Goal: Obtain resource: Download file/media

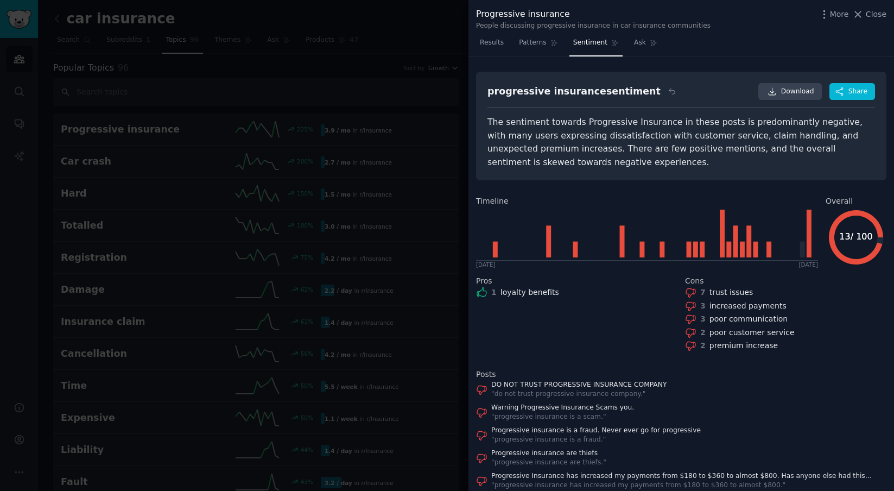
scroll to position [47, 0]
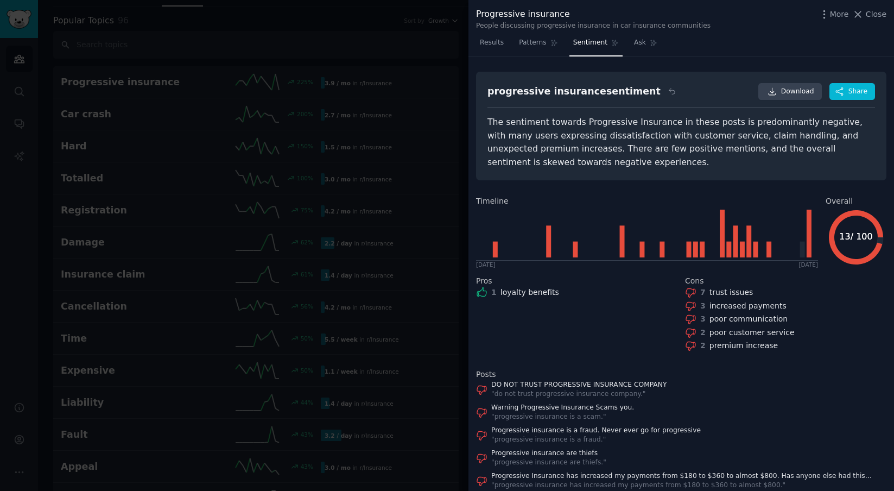
click at [324, 23] on div at bounding box center [447, 245] width 894 height 491
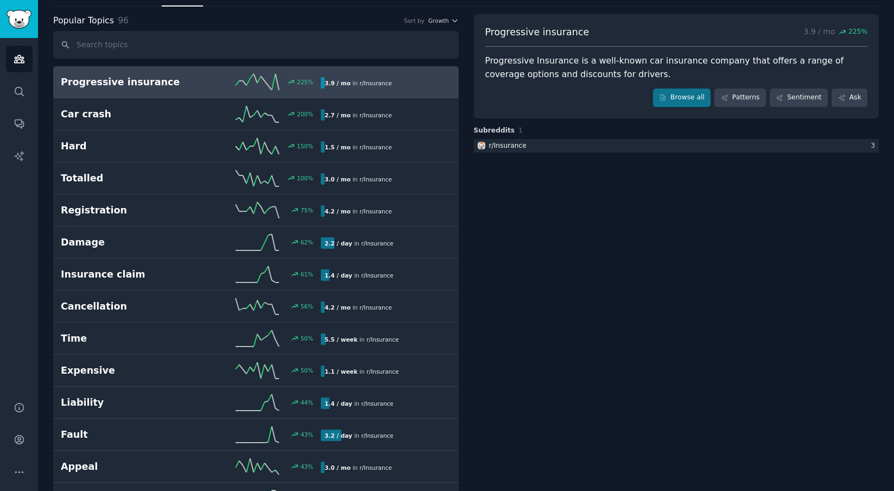
click at [137, 78] on h2 "Progressive insurance" at bounding box center [126, 82] width 130 height 14
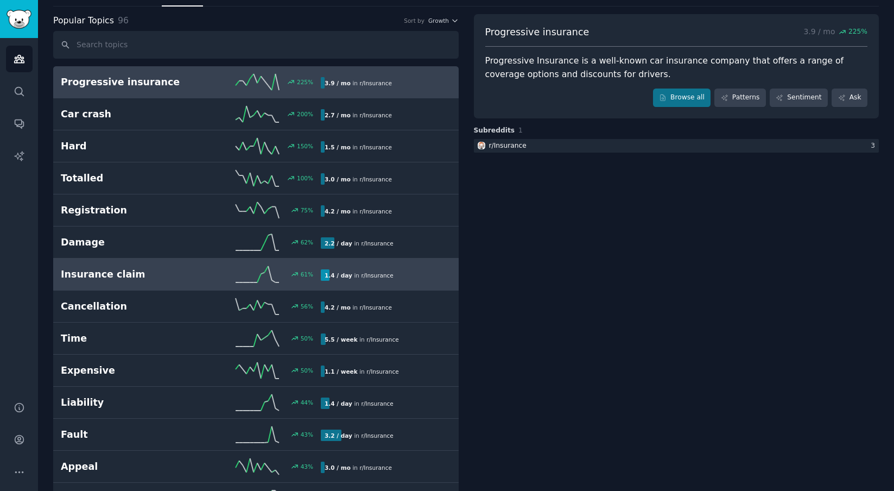
click at [120, 279] on h2 "Insurance claim" at bounding box center [126, 275] width 130 height 14
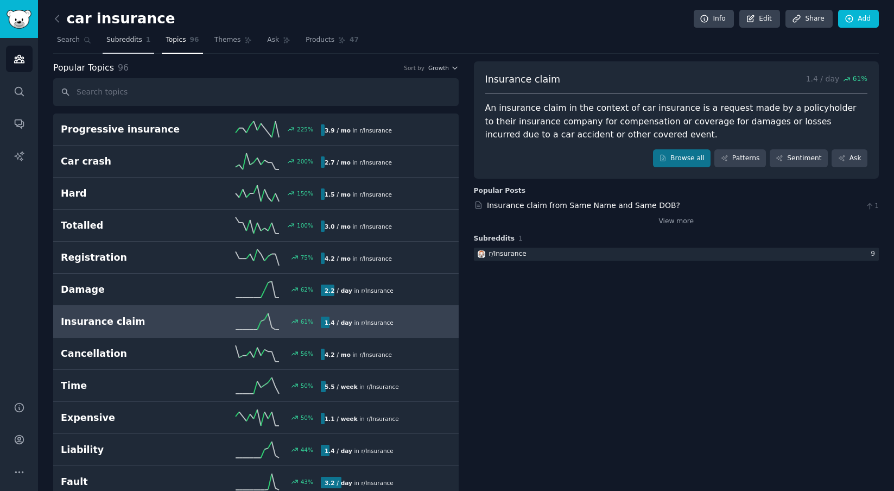
click at [129, 41] on span "Subreddits" at bounding box center [124, 40] width 36 height 10
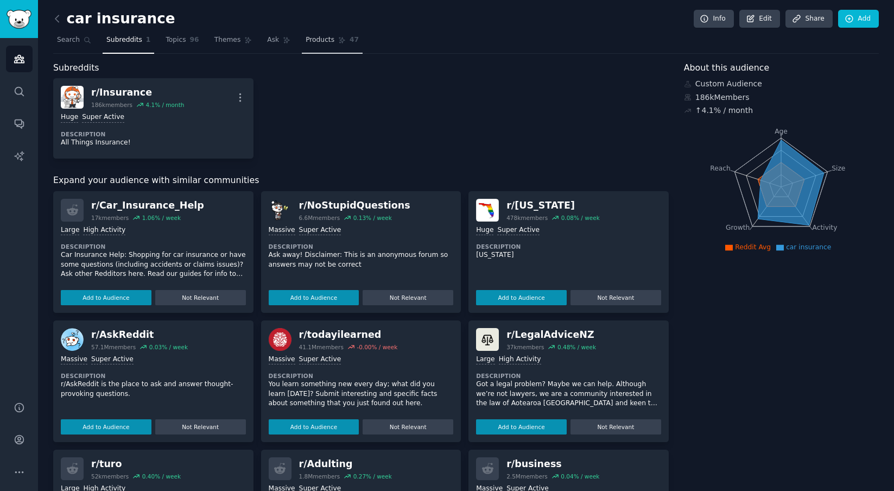
click at [328, 40] on span "Products" at bounding box center [320, 40] width 29 height 10
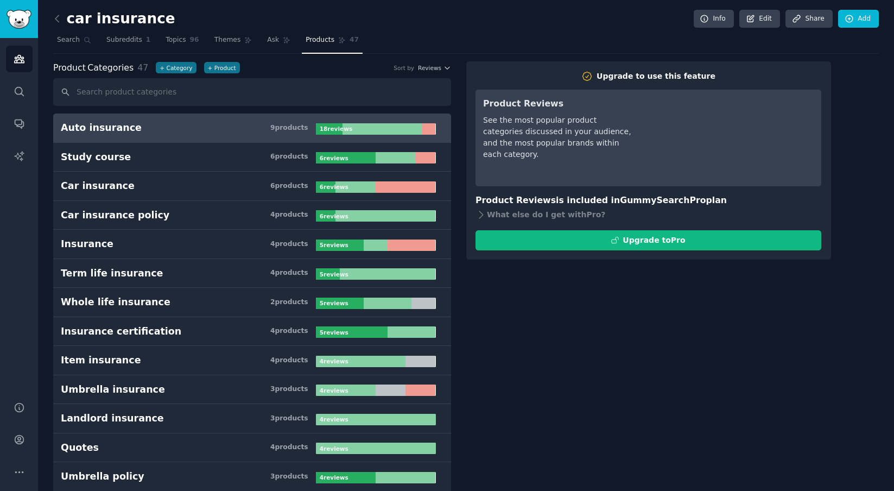
click at [338, 128] on b "18 review s" at bounding box center [336, 128] width 33 height 7
click at [333, 129] on b "18 review s" at bounding box center [336, 128] width 33 height 7
click at [285, 42] on icon at bounding box center [287, 40] width 8 height 8
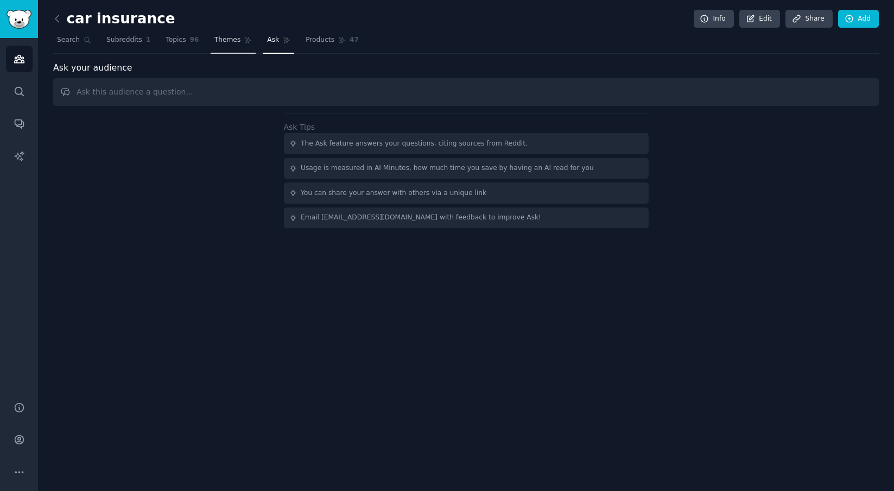
click at [227, 43] on span "Themes" at bounding box center [227, 40] width 27 height 10
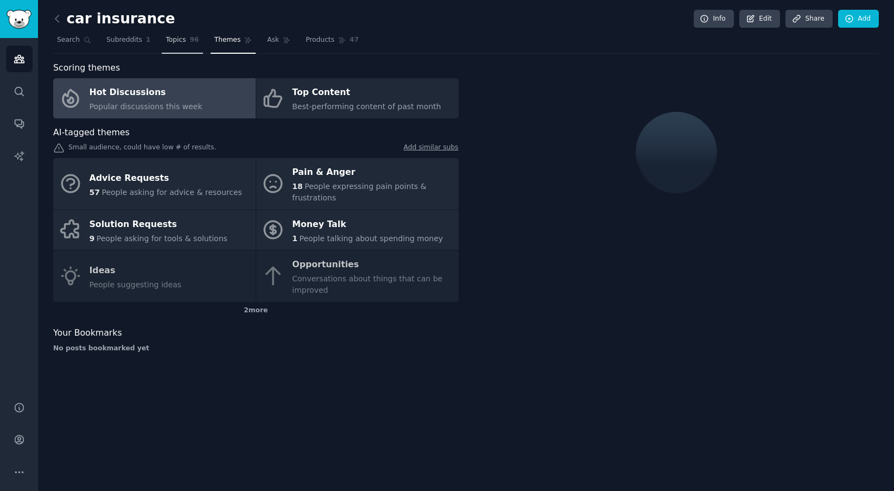
click at [176, 39] on span "Topics" at bounding box center [176, 40] width 20 height 10
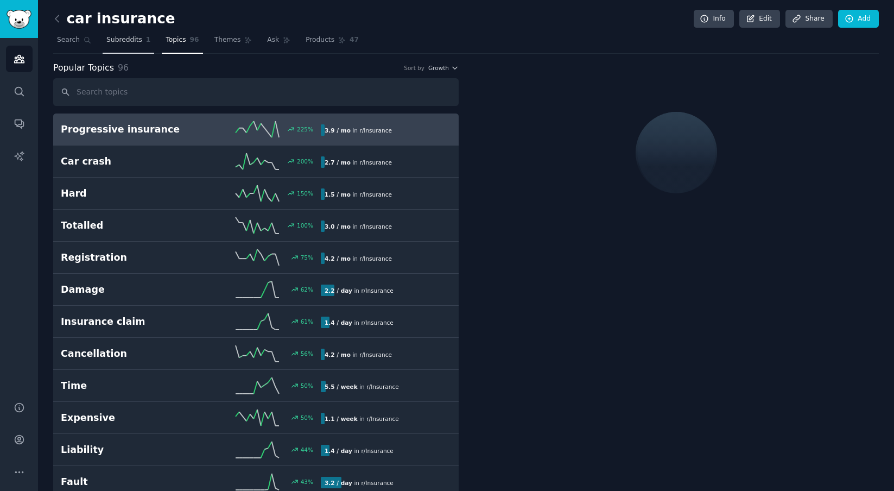
click at [129, 39] on span "Subreddits" at bounding box center [124, 40] width 36 height 10
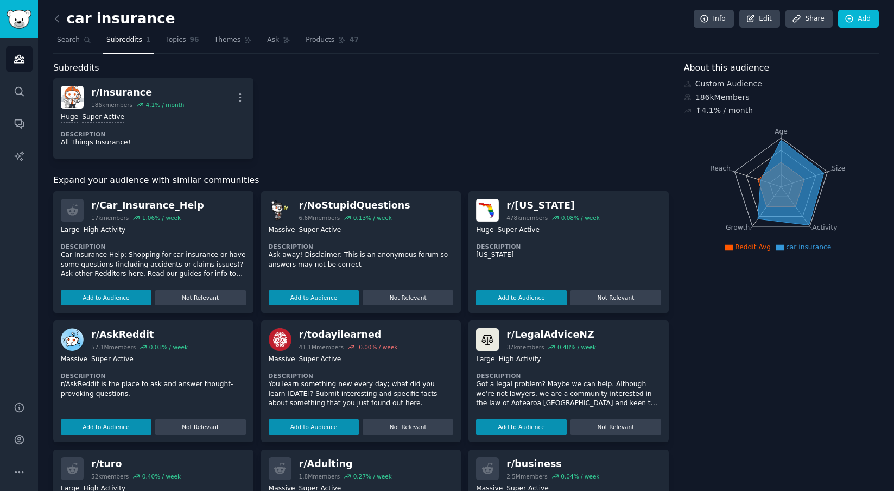
click at [760, 356] on div "About this audience Custom Audience 186k Members ↑ 4.1 % / month Age Size Activ…" at bounding box center [781, 380] width 195 height 639
click at [26, 154] on link "AI Reports" at bounding box center [19, 156] width 27 height 27
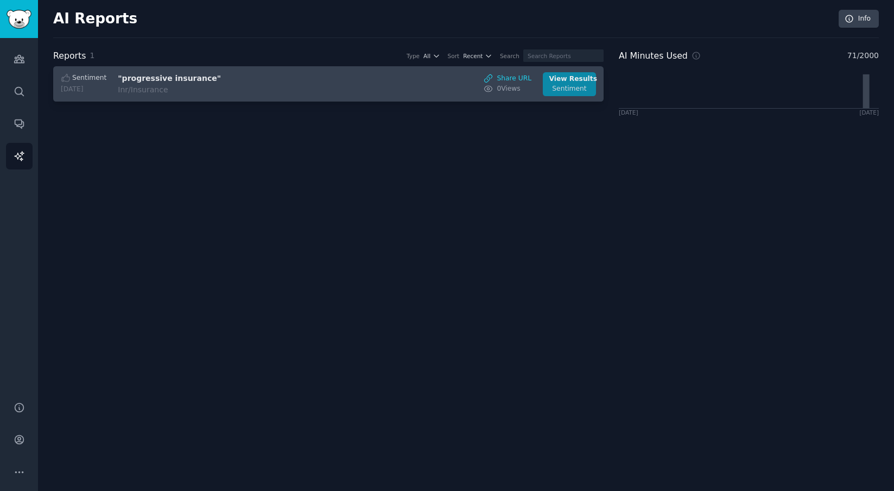
click at [577, 85] on div "Sentiment" at bounding box center [569, 89] width 41 height 10
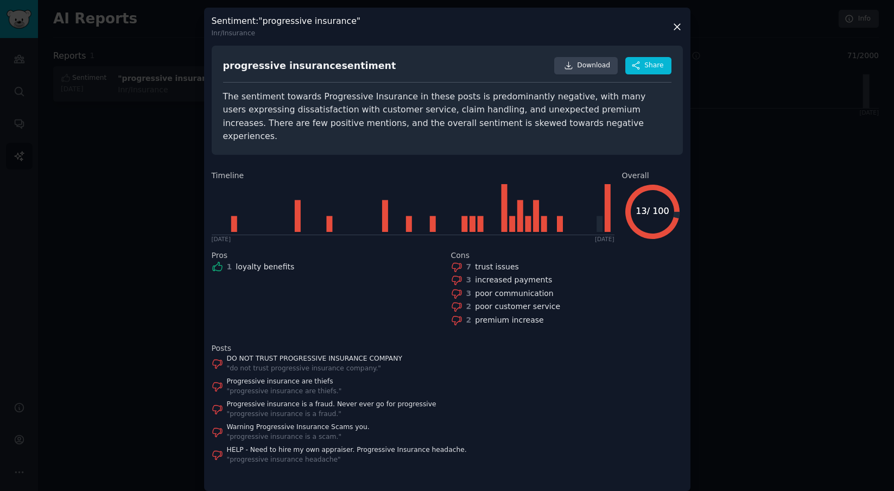
click at [324, 67] on div "progressive insurance sentiment" at bounding box center [309, 66] width 173 height 14
click at [678, 24] on icon at bounding box center [677, 26] width 11 height 11
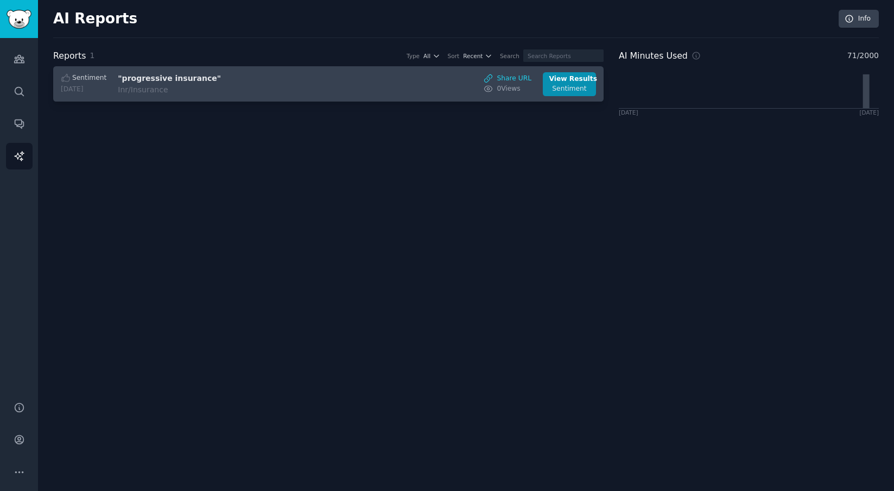
click at [91, 79] on span "Sentiment" at bounding box center [89, 78] width 34 height 10
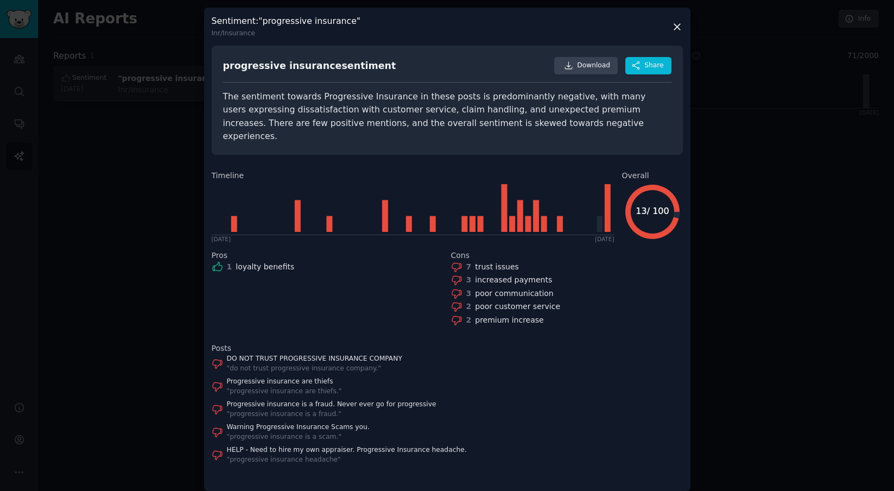
click at [458, 261] on icon at bounding box center [456, 266] width 11 height 11
click at [479, 263] on div "7 trust issues 3 increased payments 3 poor communication 2 poor customer servic…" at bounding box center [567, 293] width 232 height 65
click at [646, 68] on span "Share" at bounding box center [653, 66] width 19 height 10
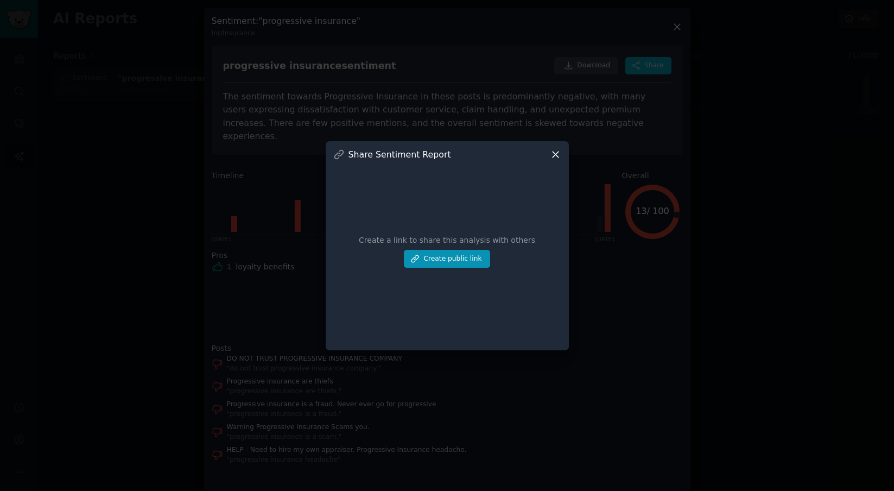
click at [554, 151] on icon at bounding box center [555, 154] width 11 height 11
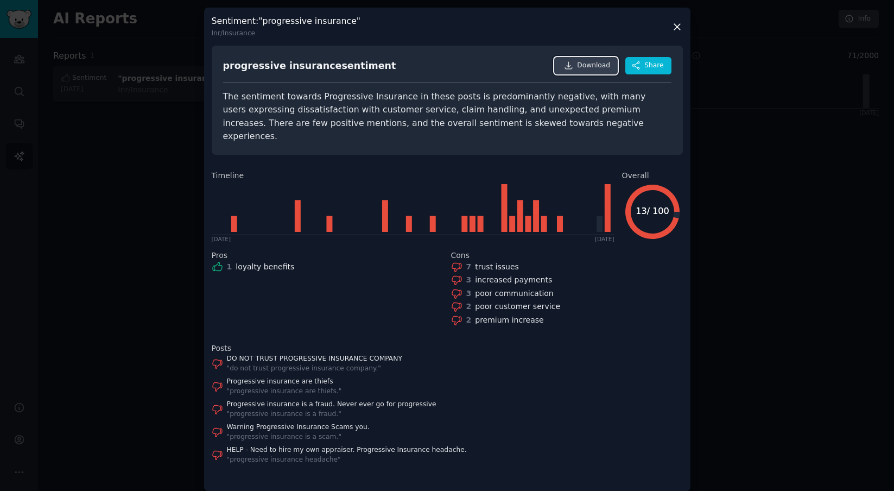
click at [598, 69] on span "Download" at bounding box center [593, 66] width 33 height 10
